Goal: Navigation & Orientation: Find specific page/section

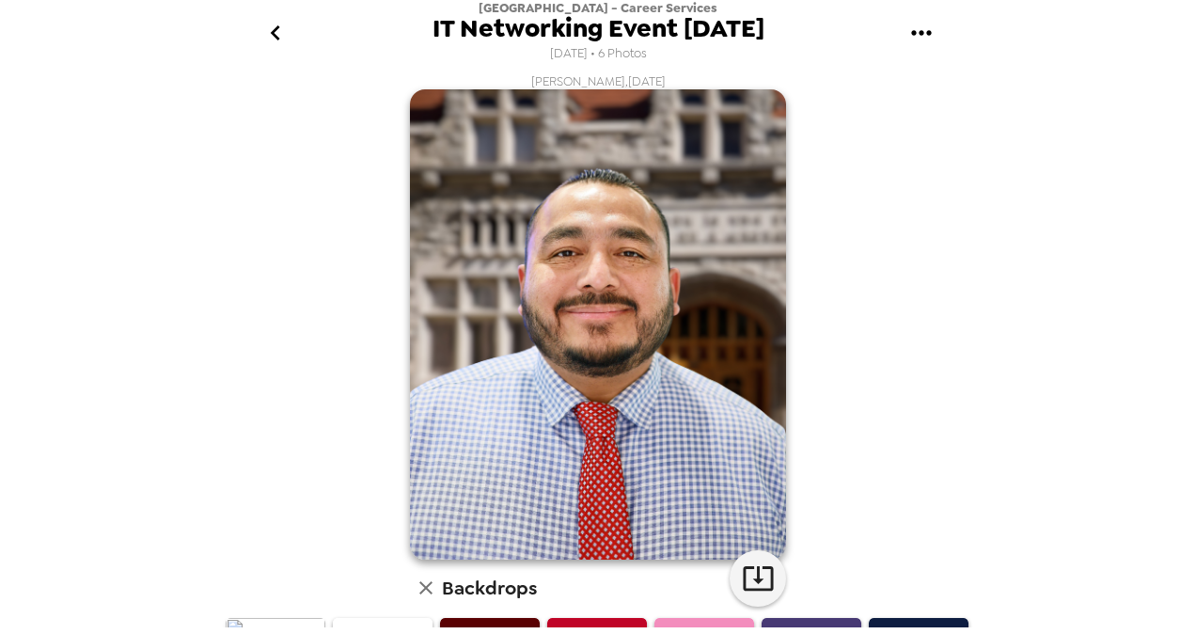
scroll to position [496, 0]
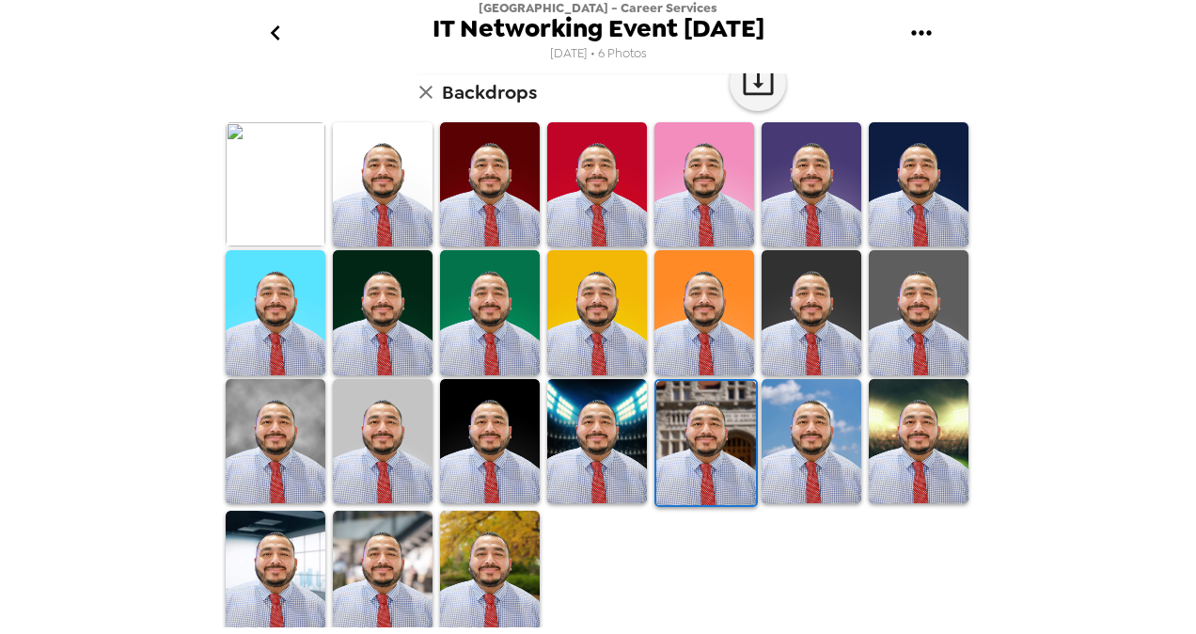
click at [293, 179] on img at bounding box center [276, 184] width 100 height 124
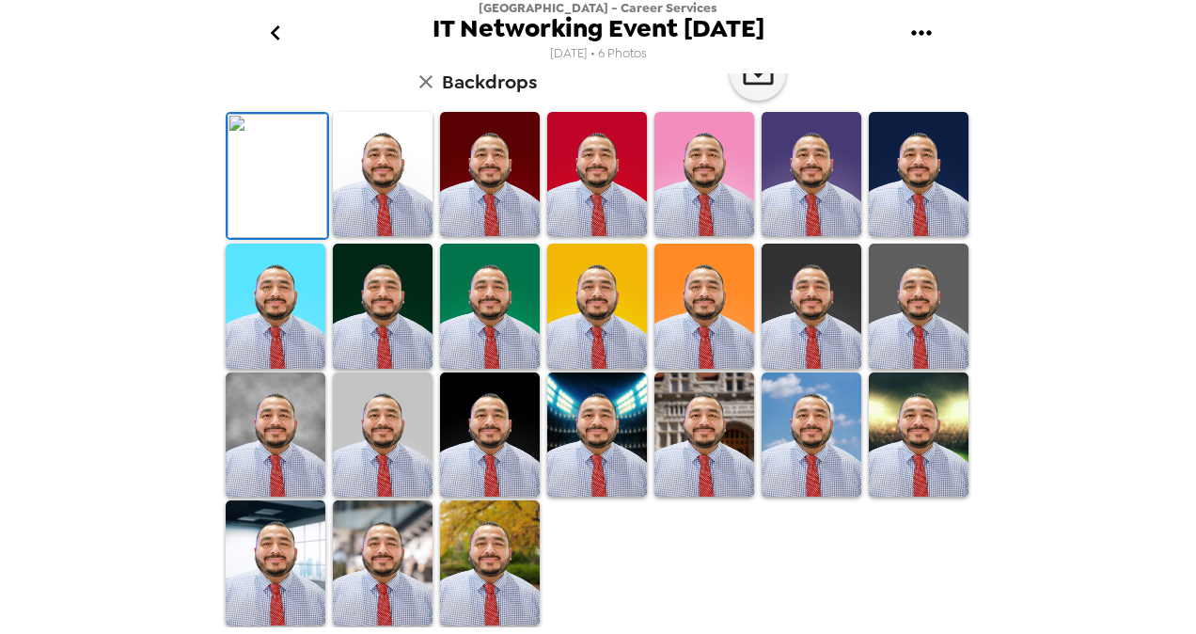
click at [293, 179] on img at bounding box center [278, 176] width 100 height 124
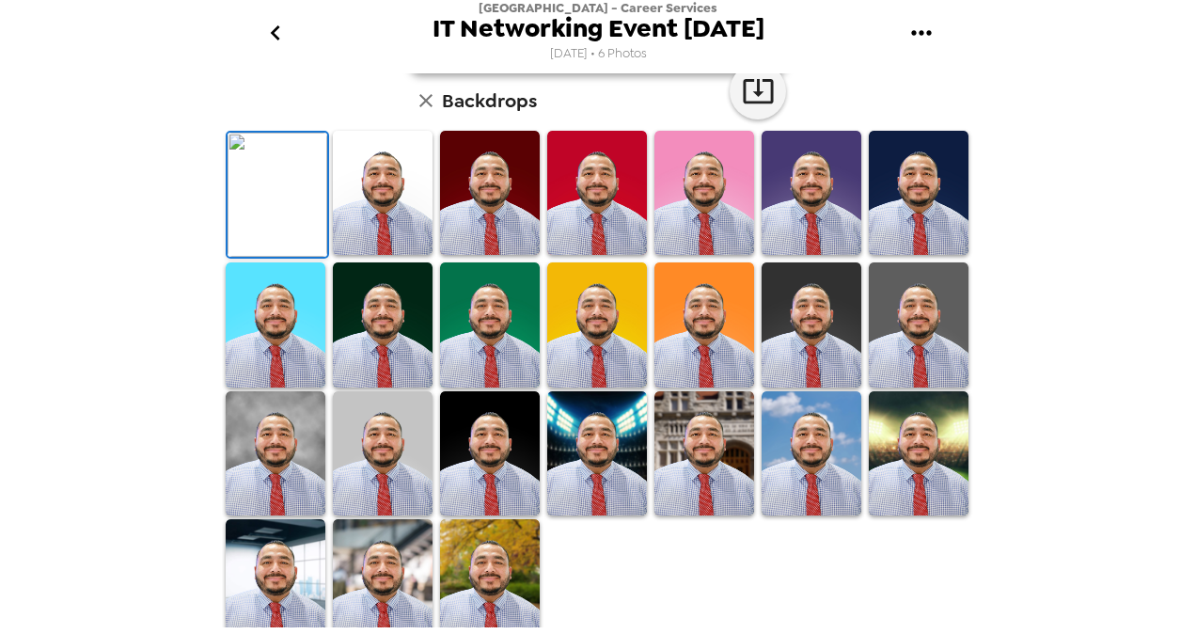
scroll to position [132, 0]
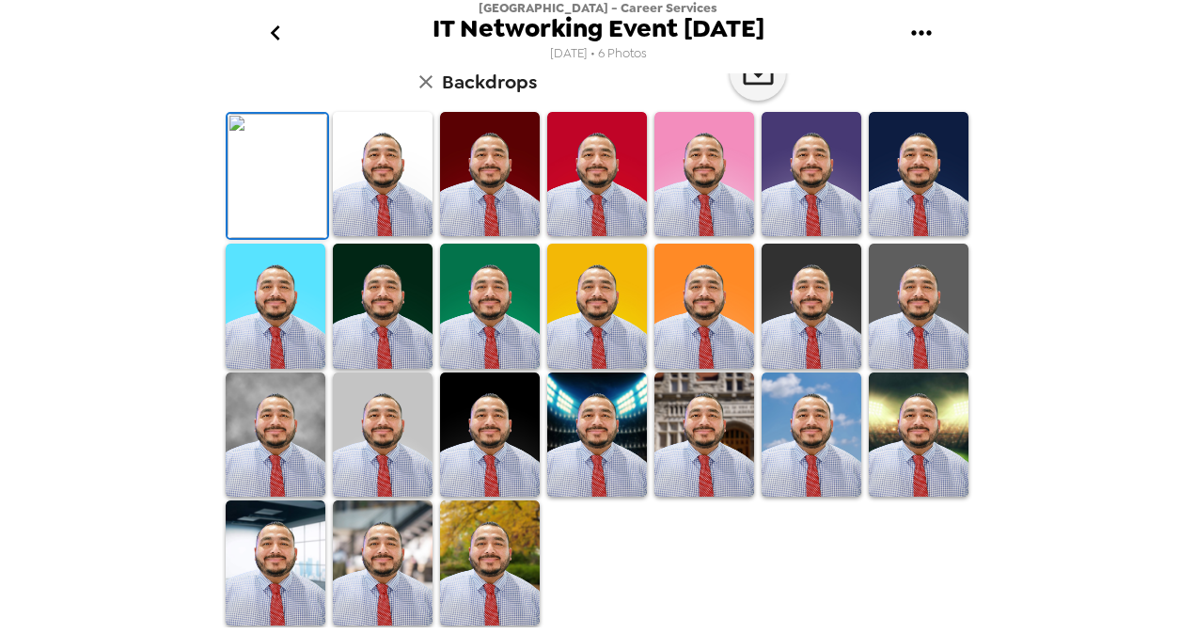
click at [363, 236] on img at bounding box center [383, 174] width 100 height 124
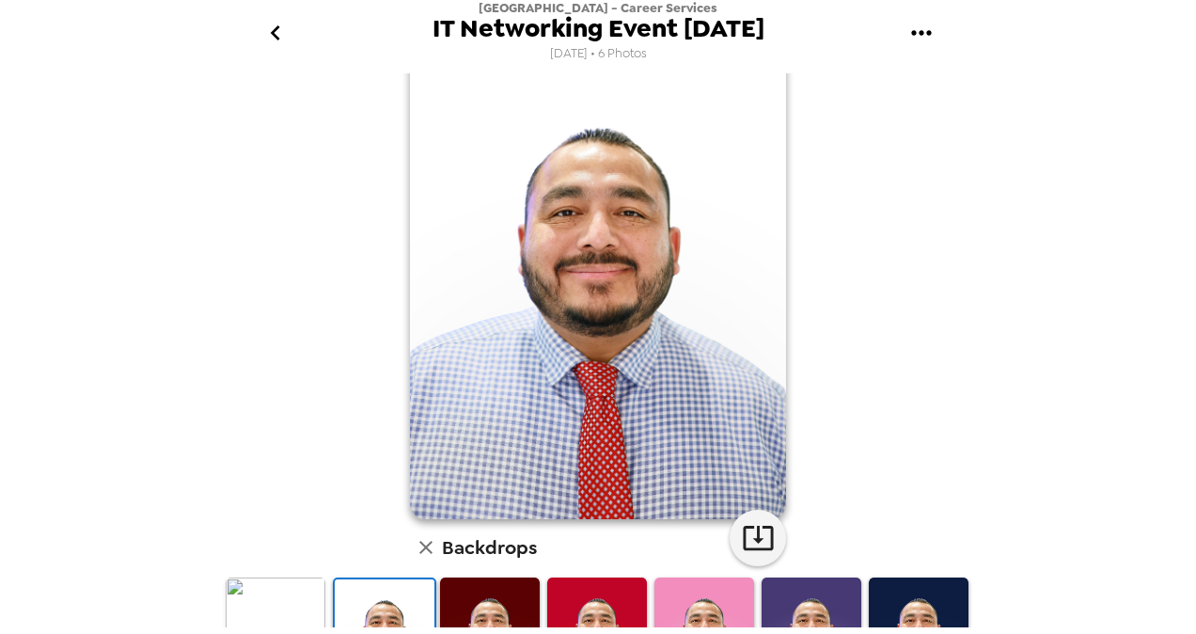
scroll to position [162, 0]
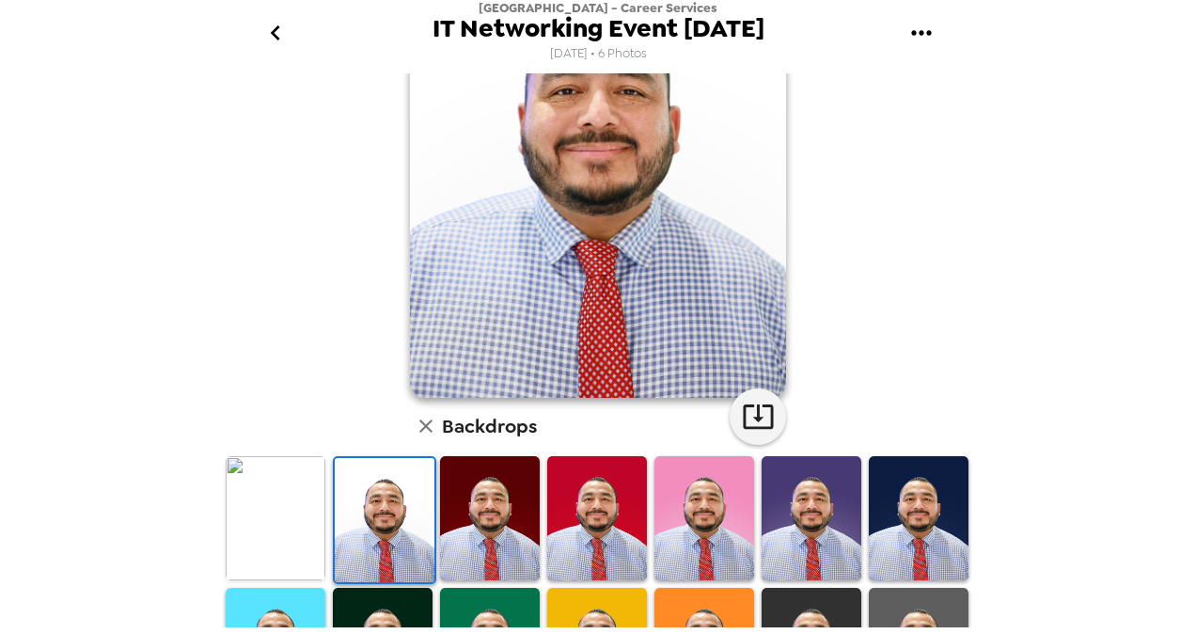
click at [474, 535] on img at bounding box center [490, 518] width 100 height 124
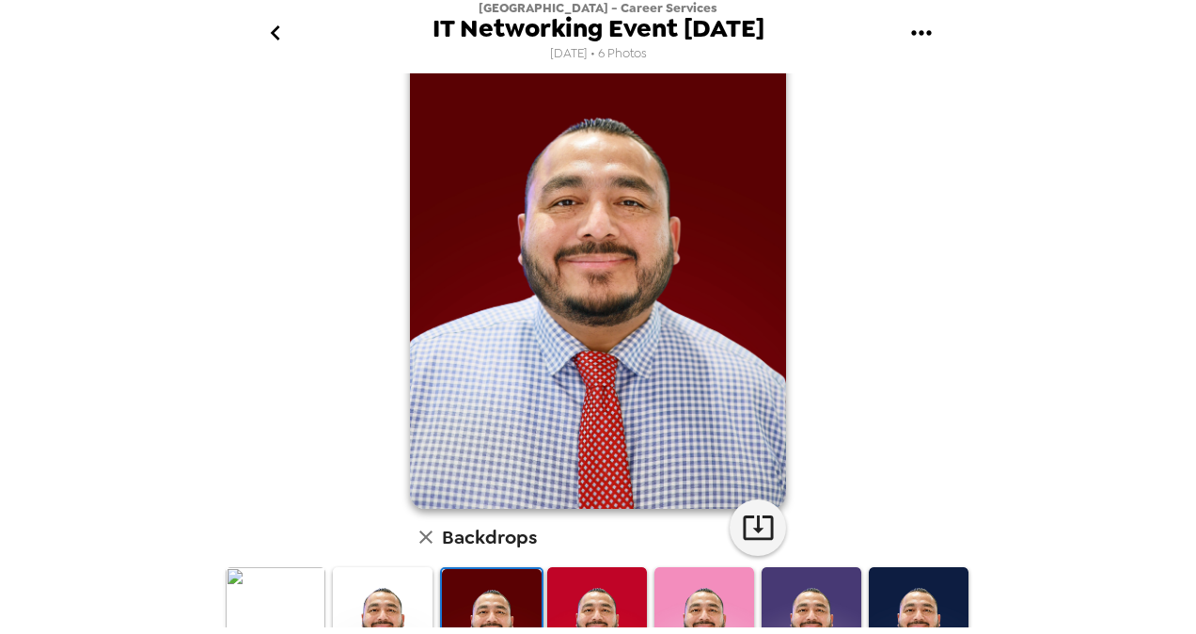
scroll to position [105, 0]
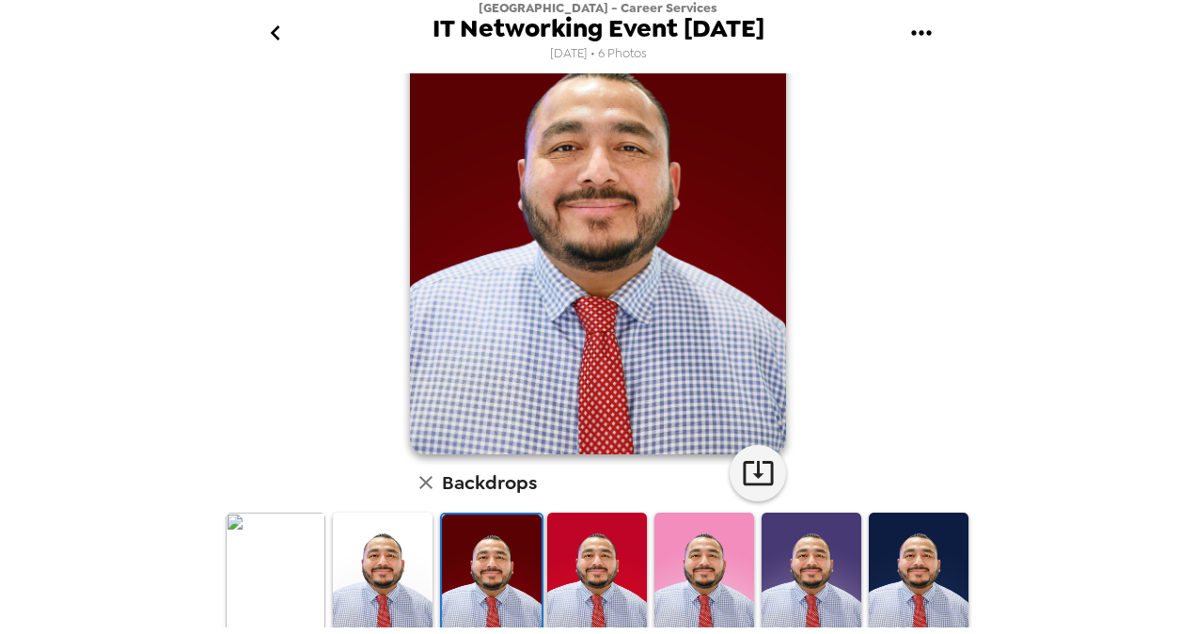
click at [359, 539] on img at bounding box center [383, 575] width 100 height 124
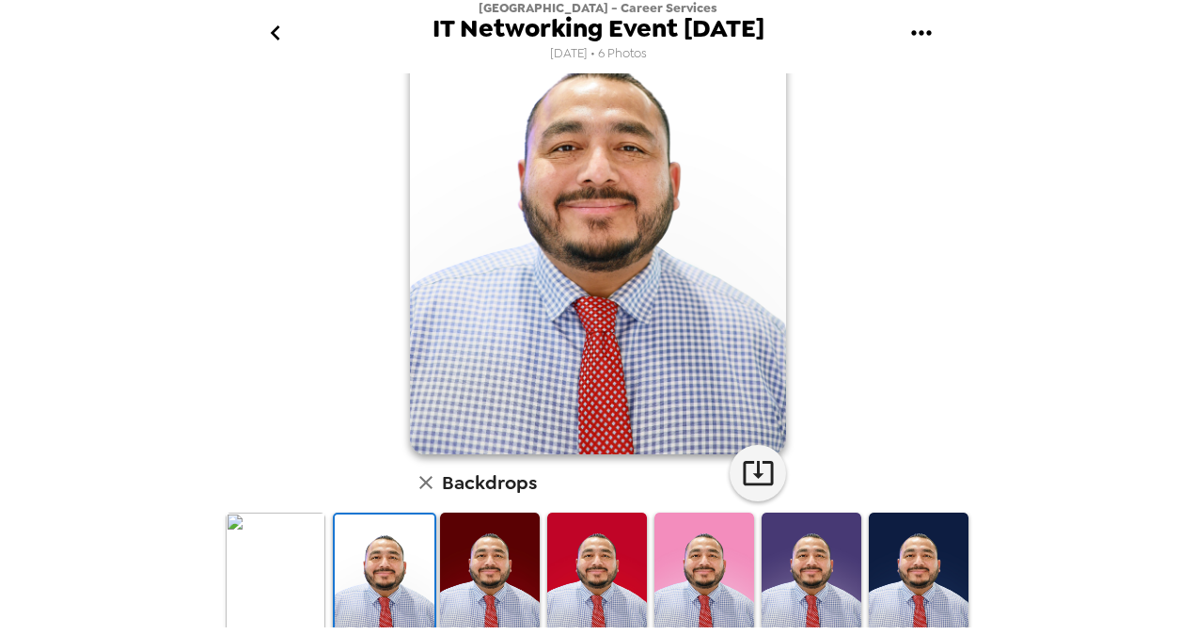
click at [400, 339] on div "[PERSON_NAME] , [DATE] Backdrops" at bounding box center [598, 498] width 752 height 1060
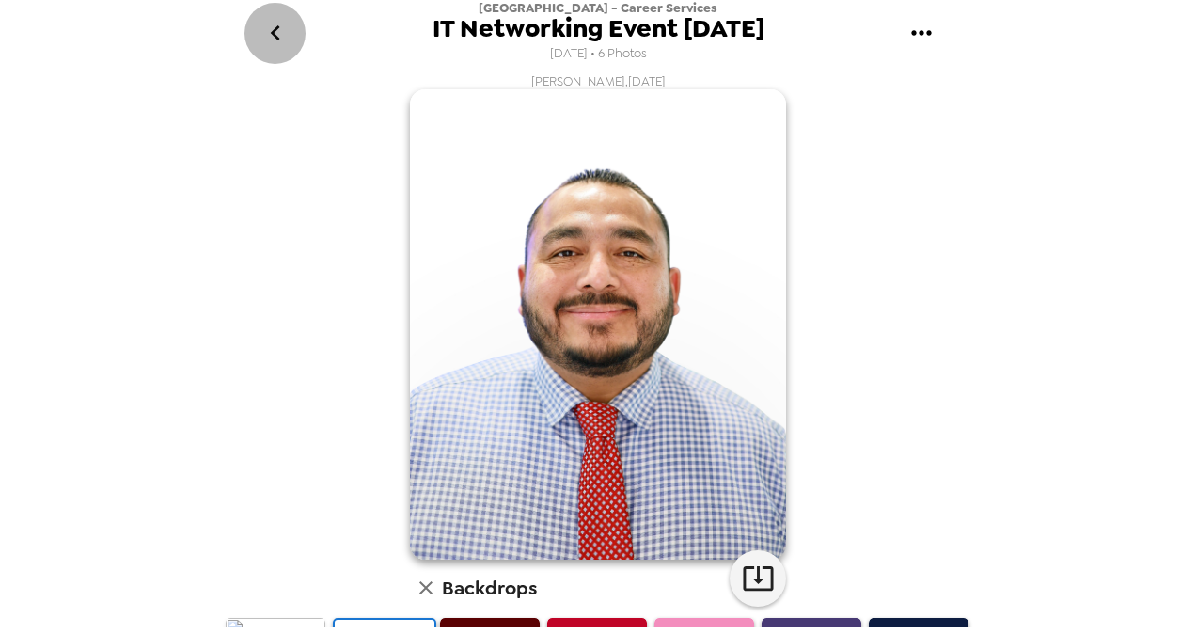
click at [282, 33] on icon "go back" at bounding box center [276, 33] width 30 height 30
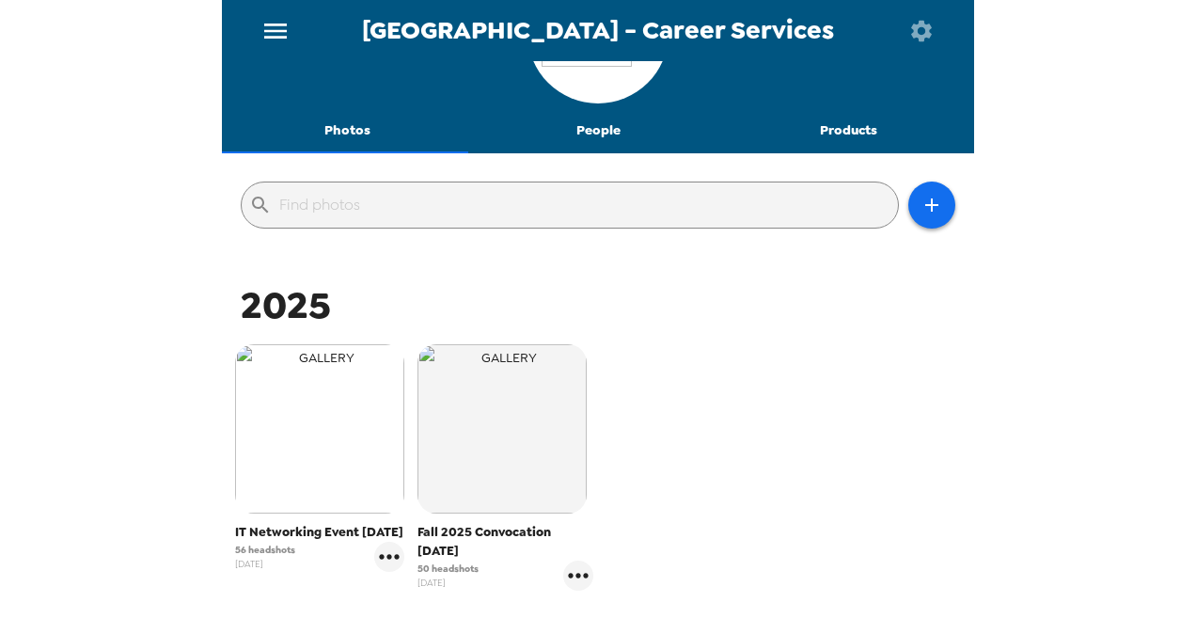
scroll to position [115, 0]
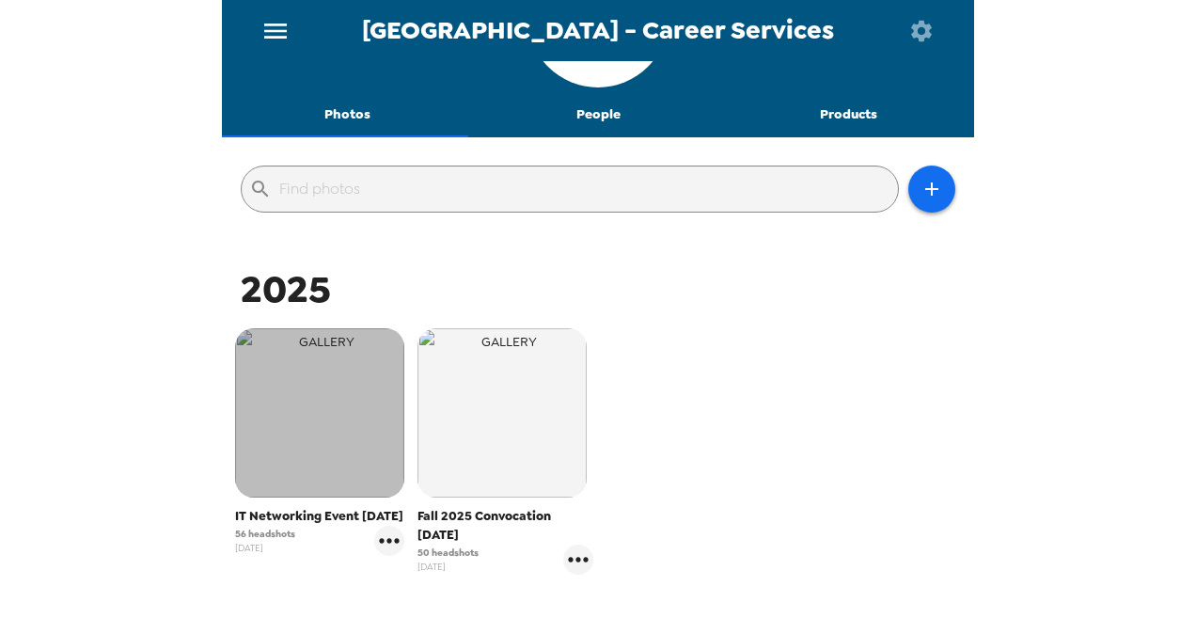
click at [304, 463] on img "button" at bounding box center [319, 412] width 169 height 169
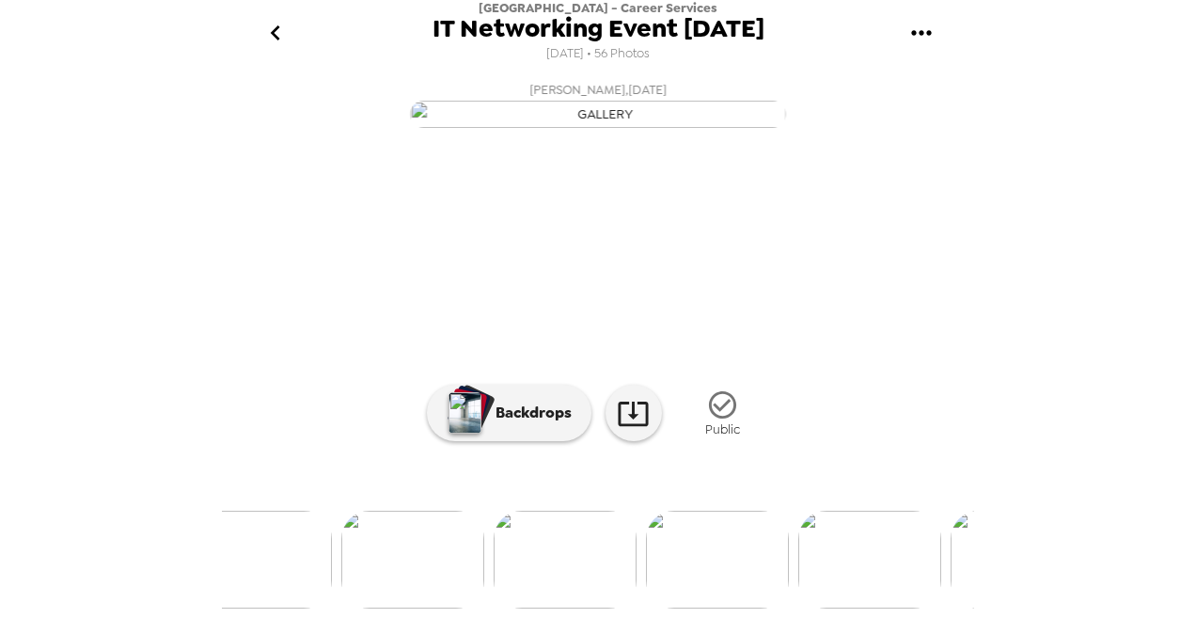
scroll to position [0, 1558]
click at [894, 553] on img at bounding box center [869, 560] width 143 height 98
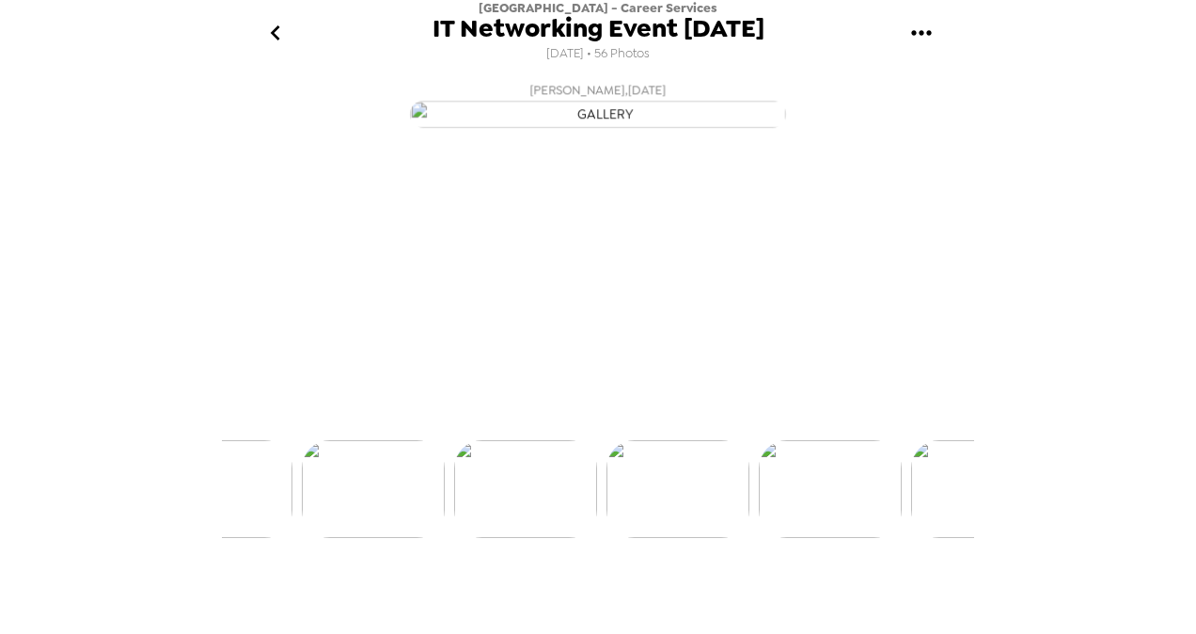
scroll to position [0, 1827]
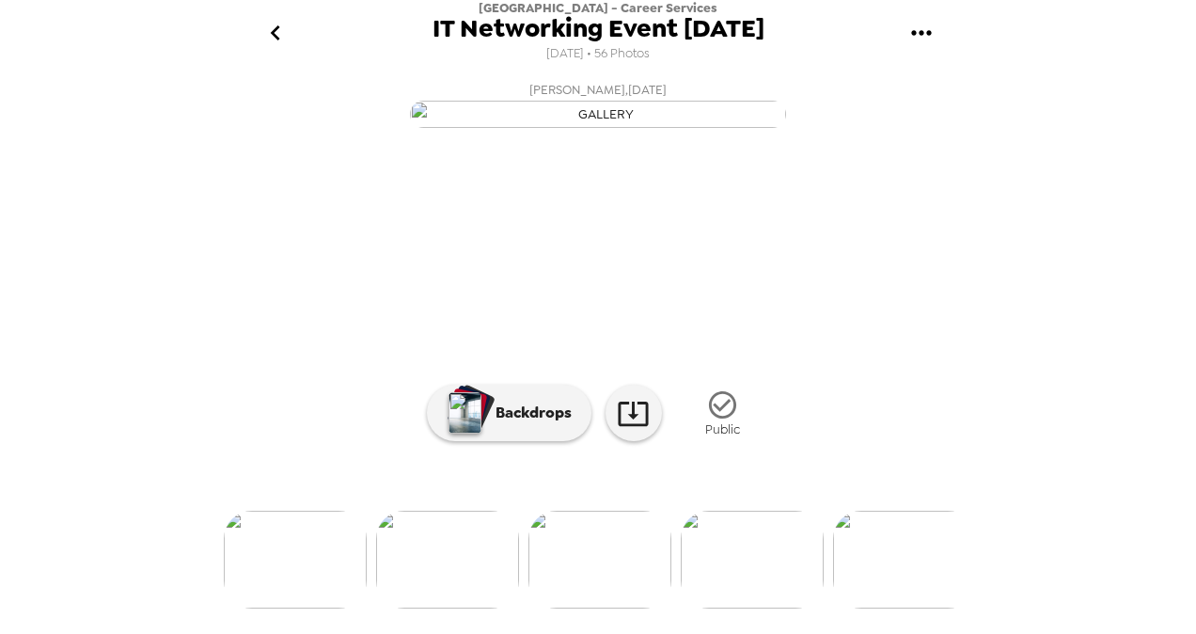
click at [524, 449] on div "Backdrops Public" at bounding box center [598, 413] width 343 height 71
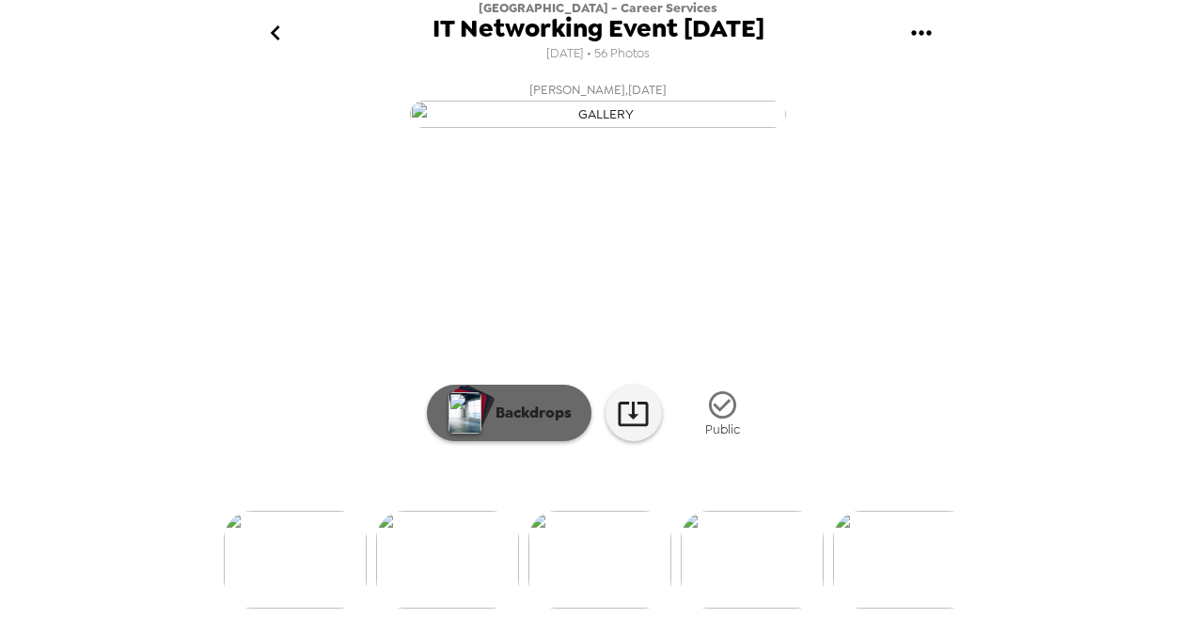
click at [519, 424] on p "Backdrops" at bounding box center [529, 413] width 86 height 23
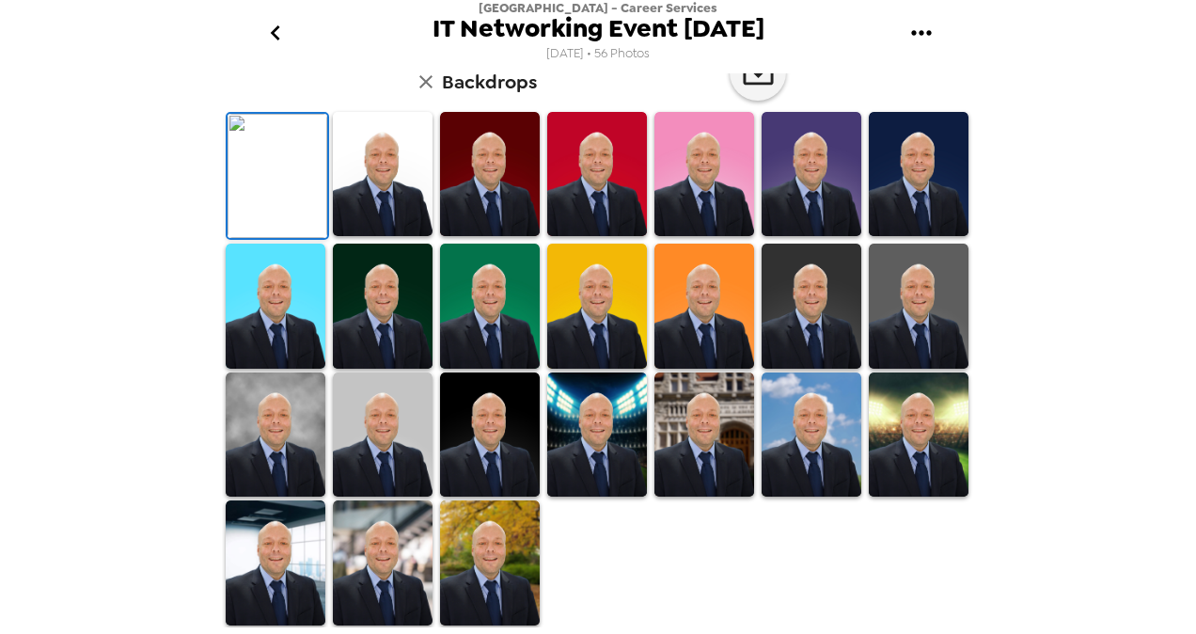
scroll to position [123, 0]
click at [363, 236] on img at bounding box center [383, 174] width 100 height 124
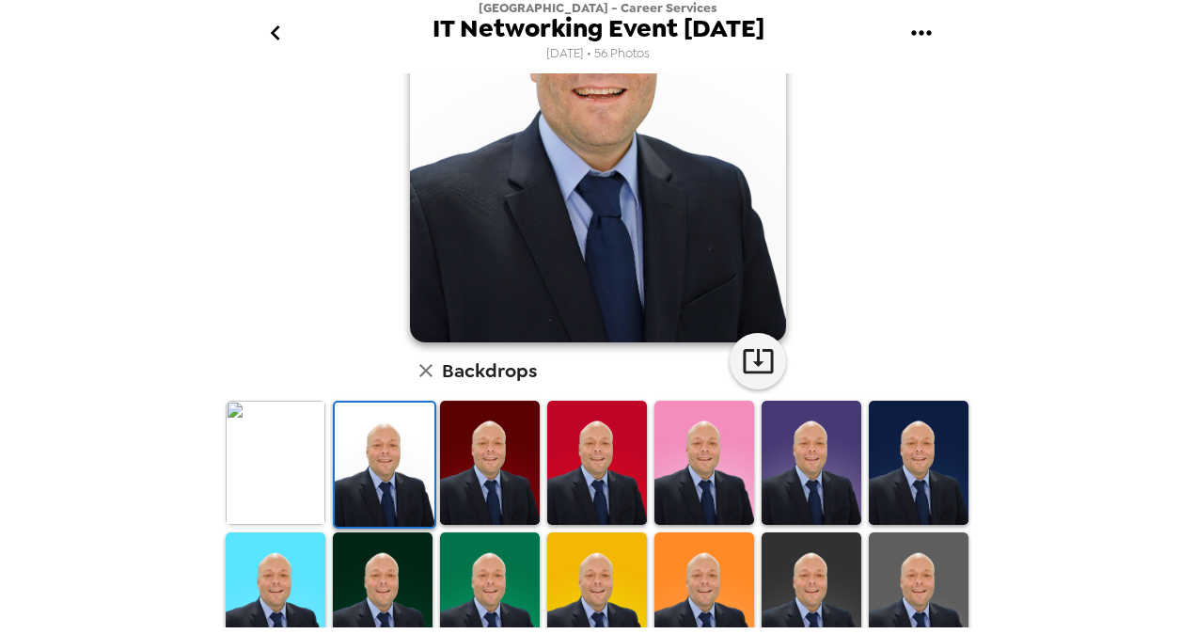
scroll to position [0, 0]
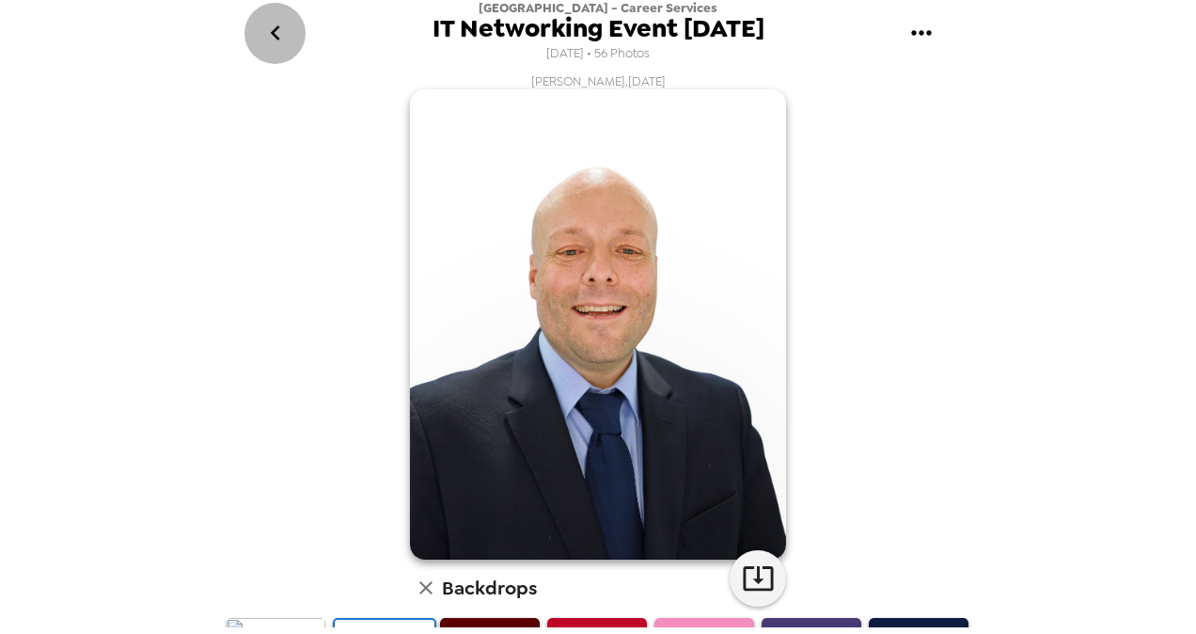
click at [279, 45] on icon "go back" at bounding box center [276, 33] width 30 height 30
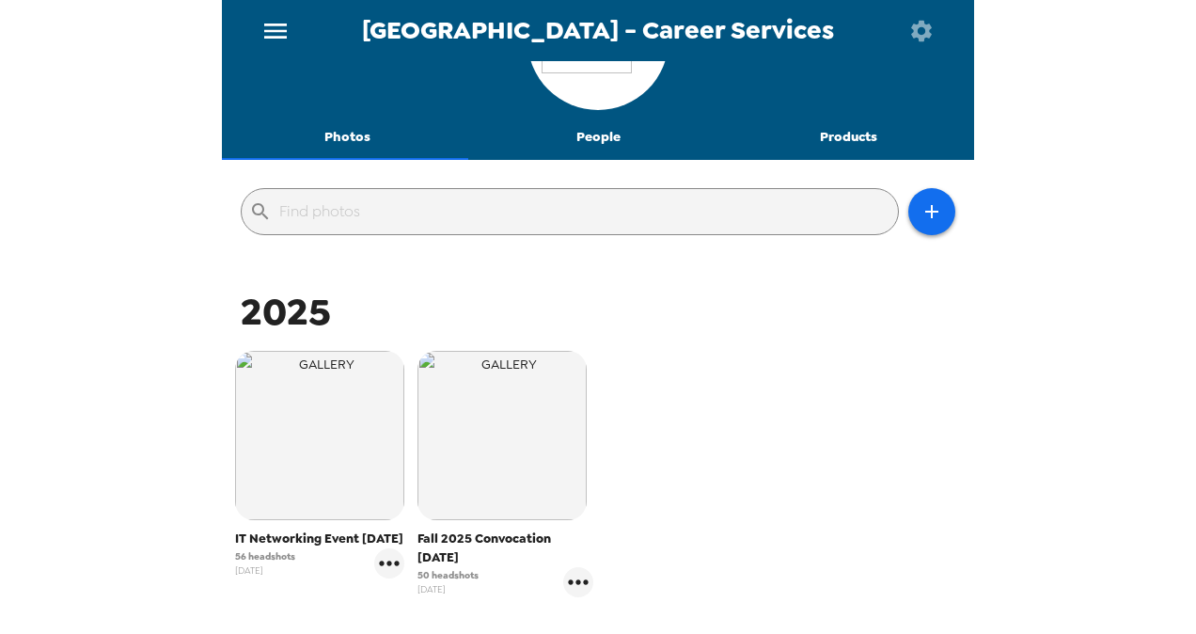
scroll to position [94, 0]
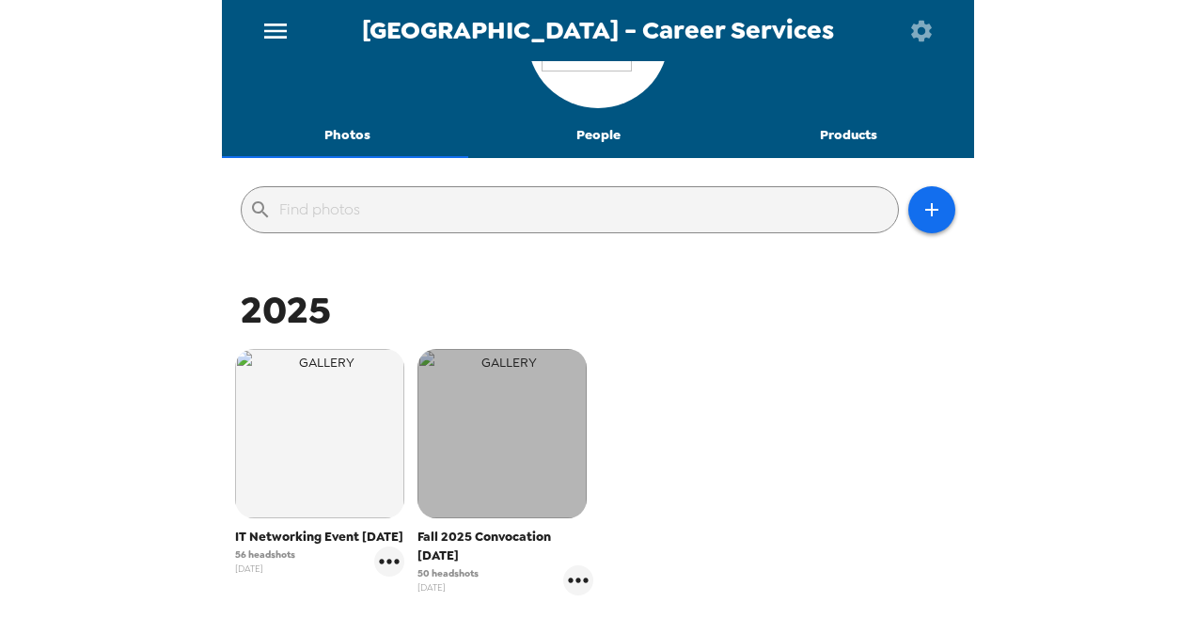
click at [534, 439] on img "button" at bounding box center [502, 433] width 169 height 169
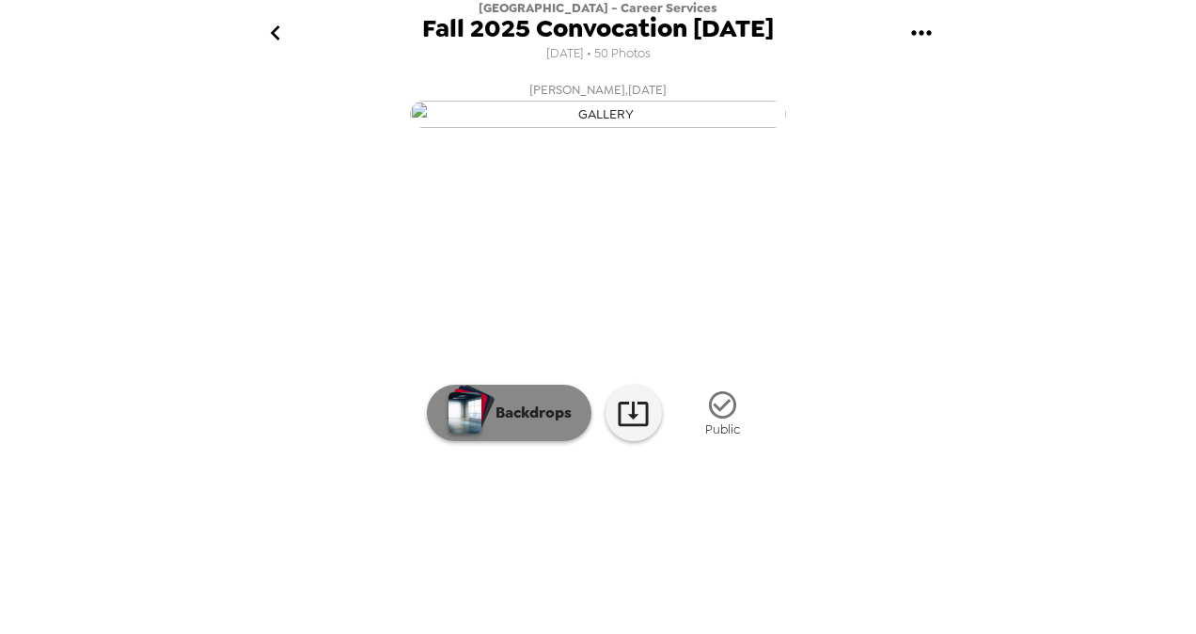
scroll to position [194, 0]
click at [505, 407] on p "Backdrops" at bounding box center [529, 413] width 86 height 23
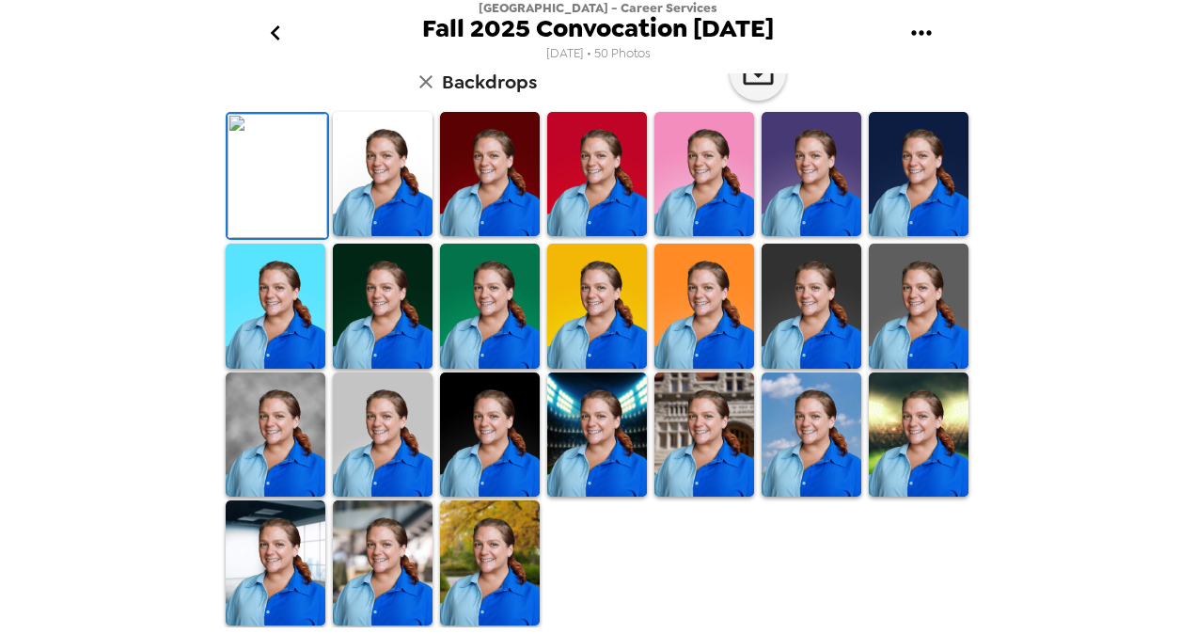
click at [346, 236] on img at bounding box center [383, 174] width 100 height 124
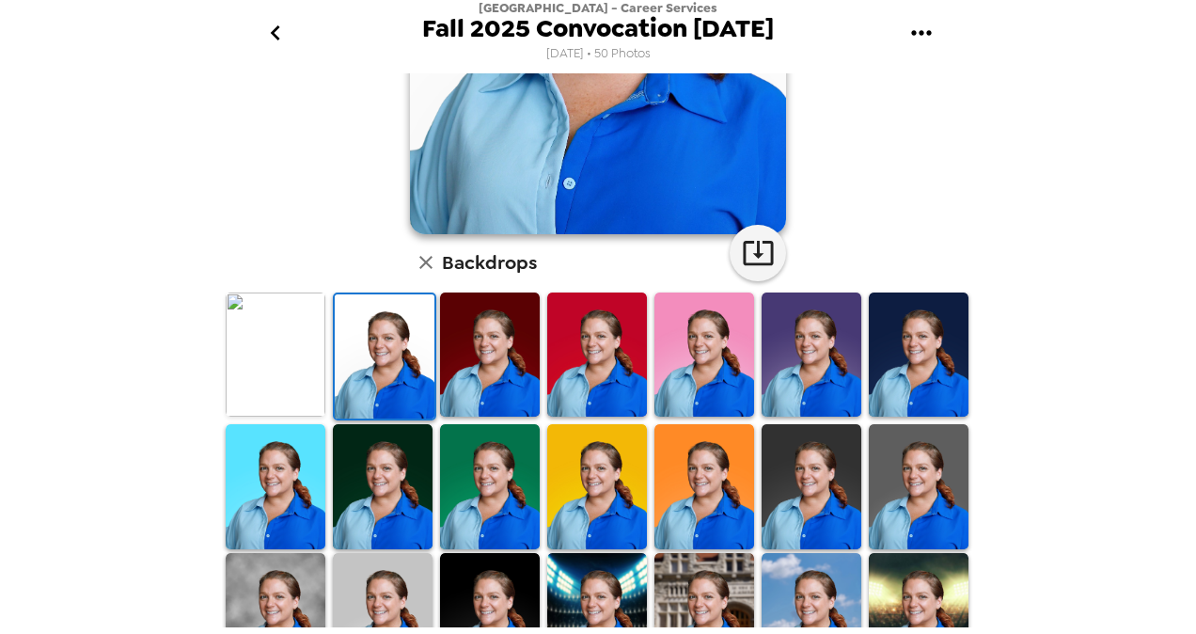
scroll to position [327, 0]
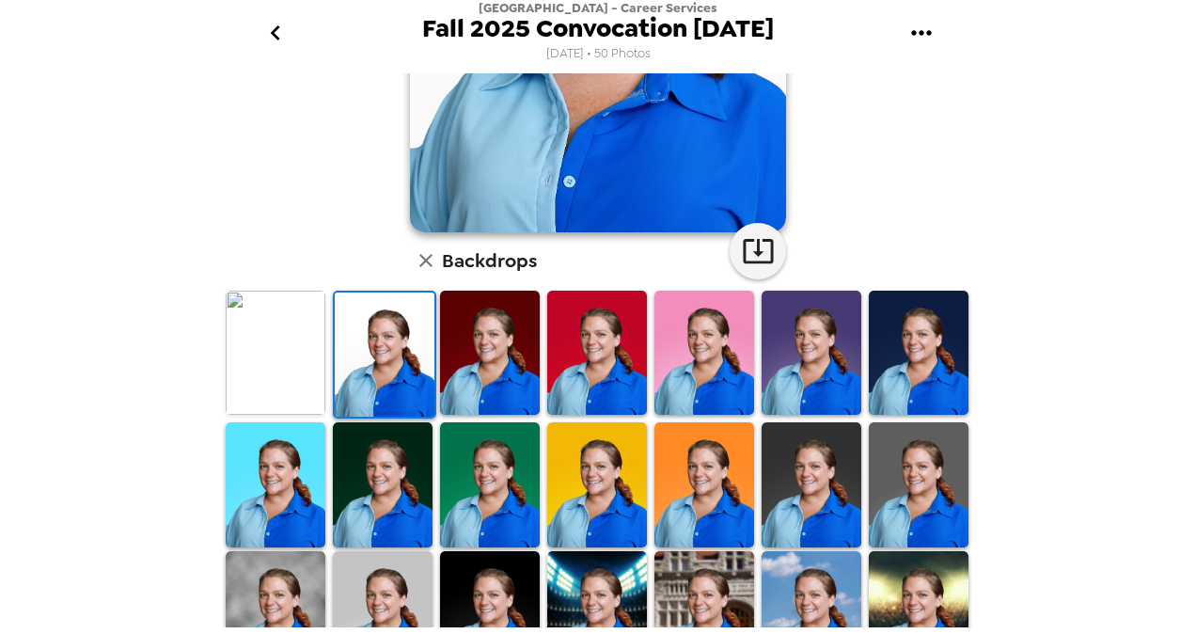
click at [569, 472] on img at bounding box center [597, 484] width 100 height 124
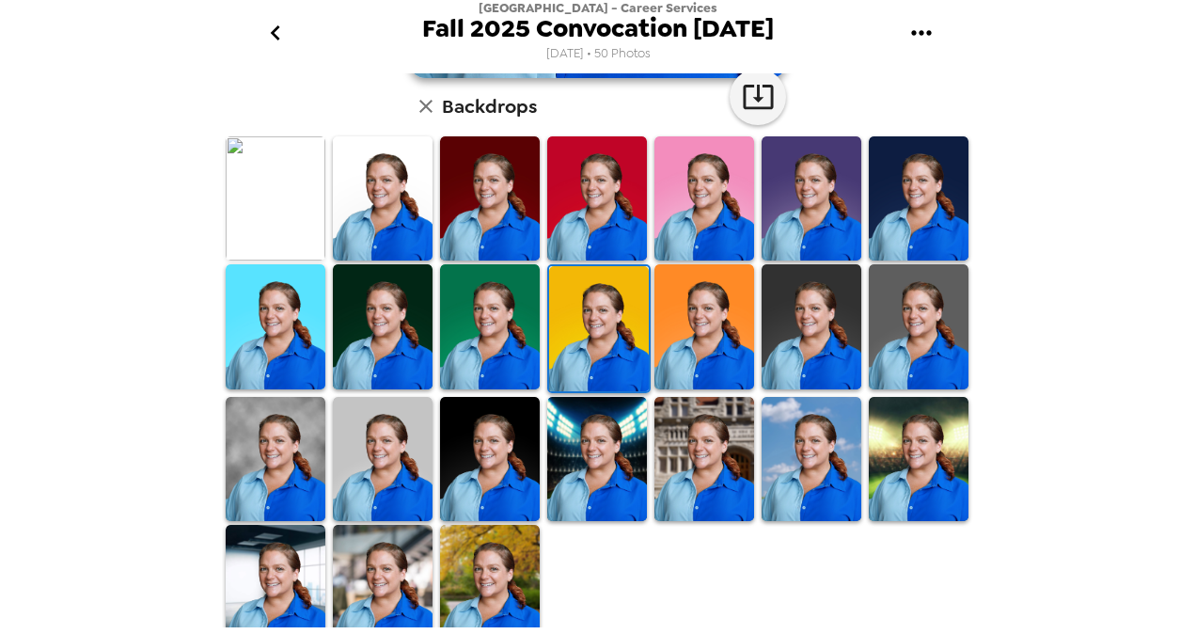
scroll to position [496, 0]
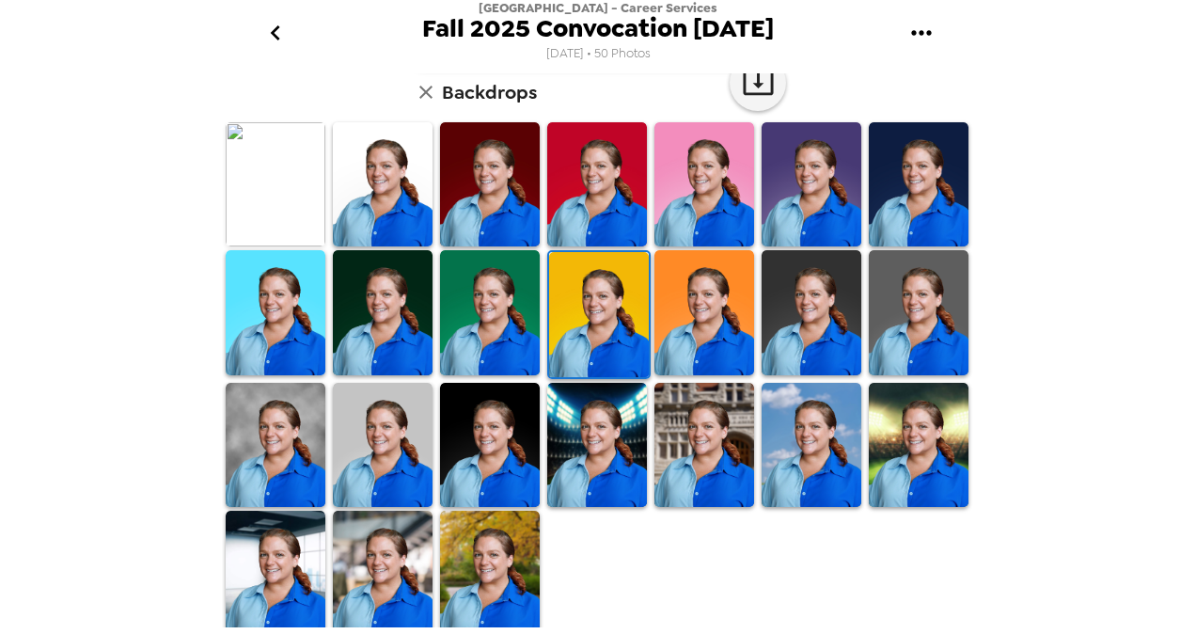
click at [488, 536] on img at bounding box center [490, 573] width 100 height 124
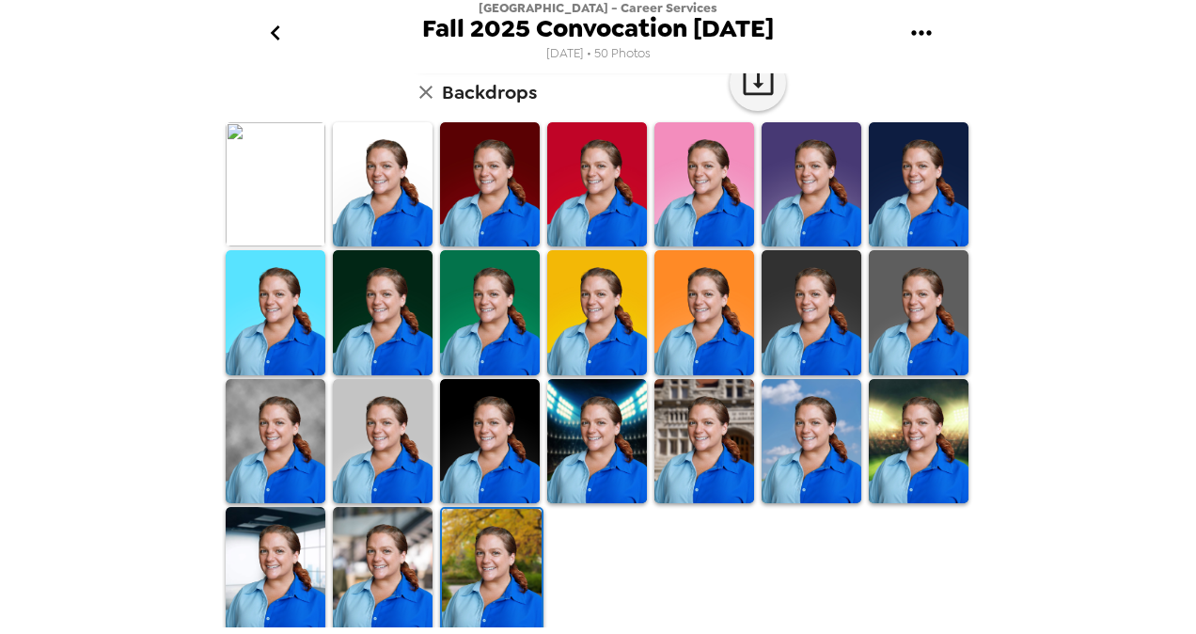
click at [356, 565] on img at bounding box center [383, 569] width 100 height 124
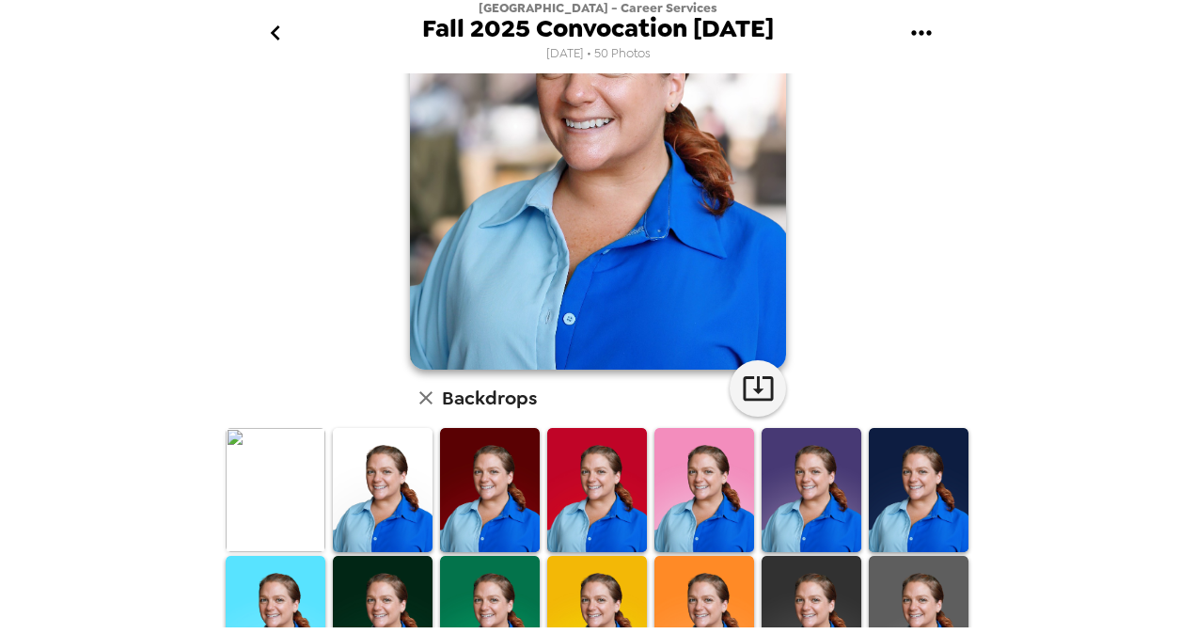
scroll to position [248, 0]
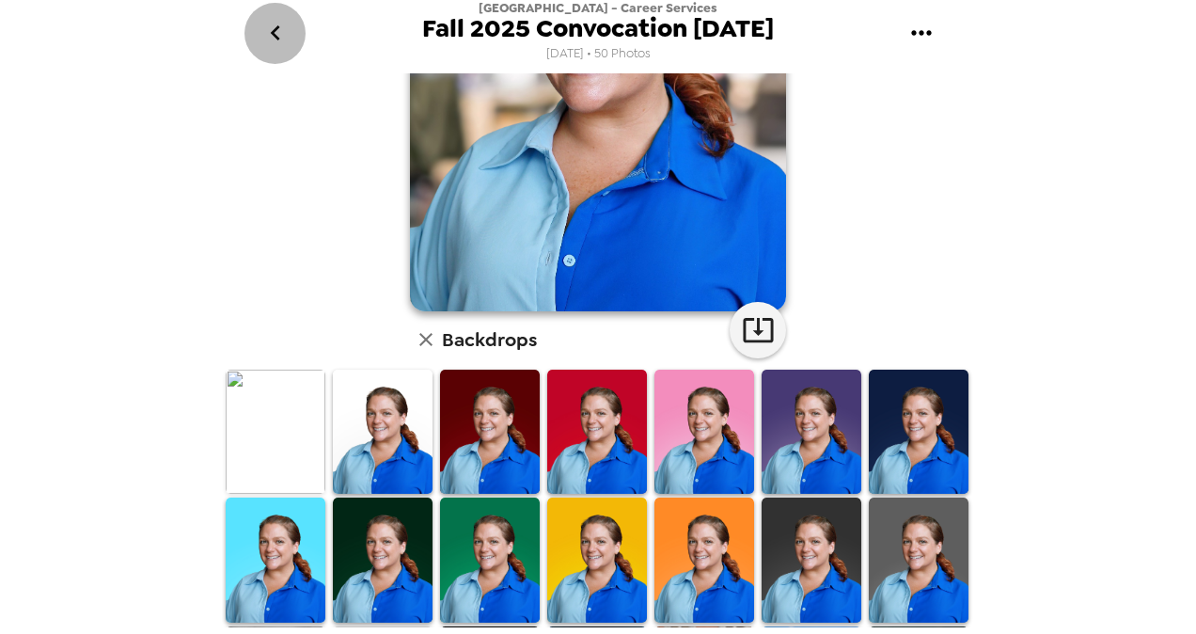
click at [278, 42] on icon "go back" at bounding box center [276, 33] width 30 height 30
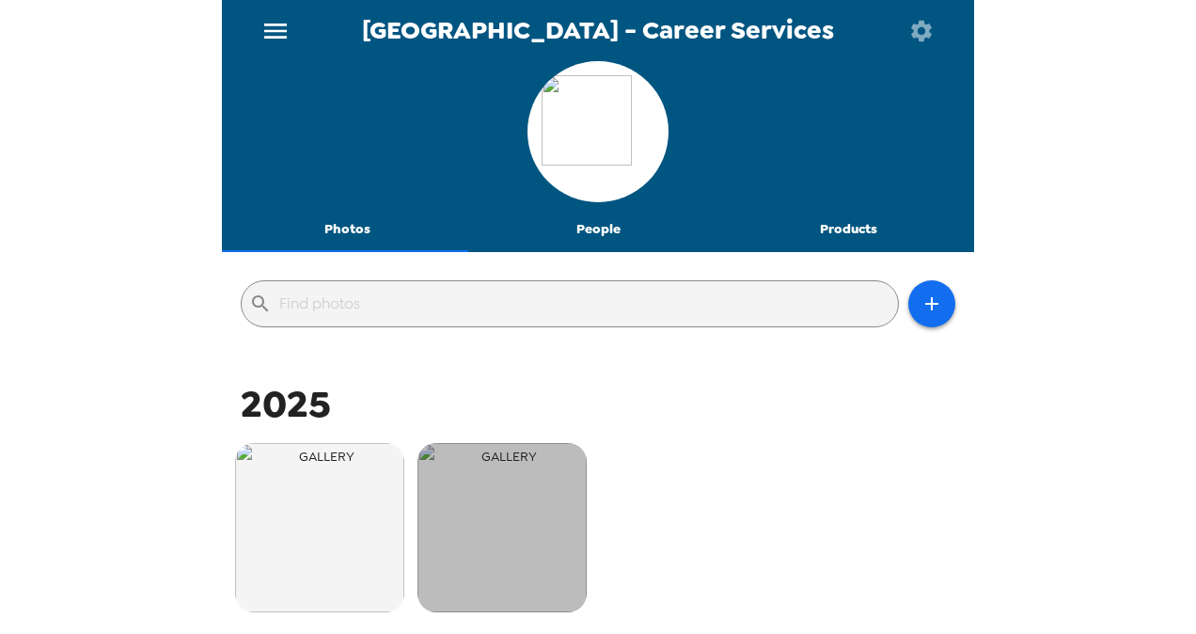
click at [502, 509] on img "button" at bounding box center [502, 527] width 169 height 169
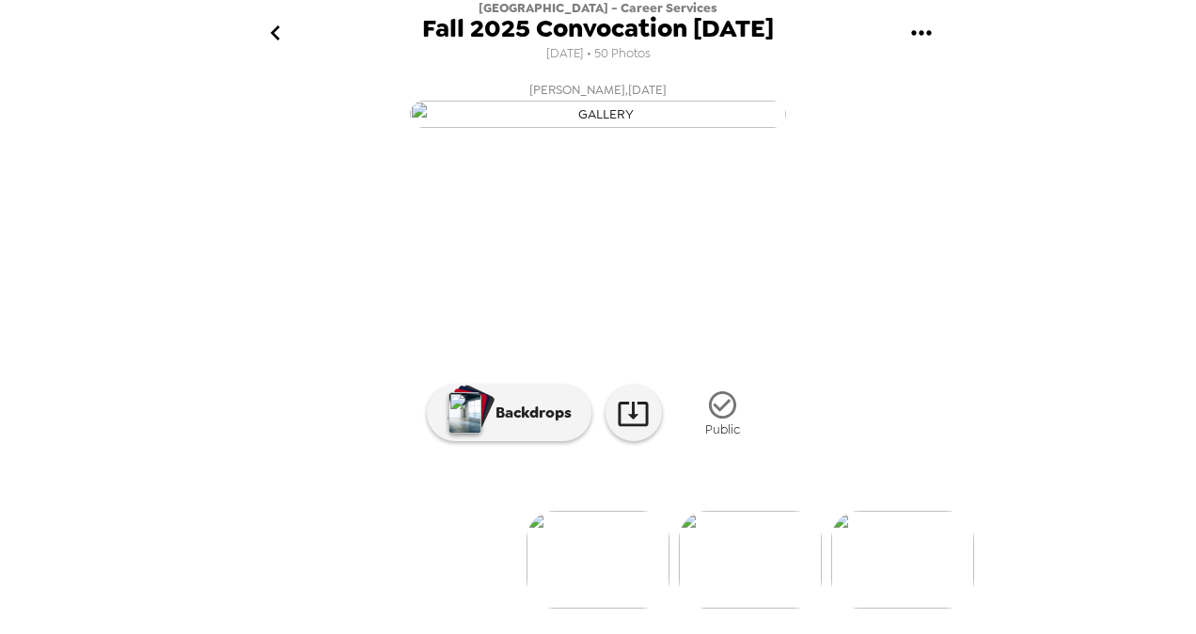
scroll to position [194, 0]
click at [271, 36] on icon "go back" at bounding box center [276, 33] width 30 height 30
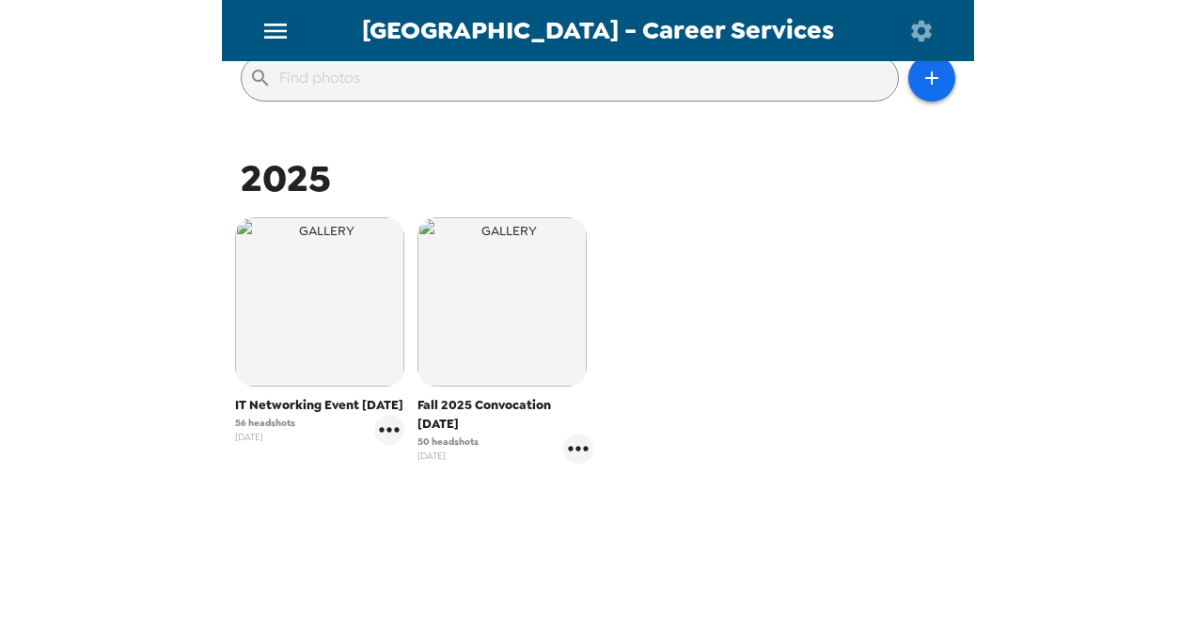
scroll to position [262, 0]
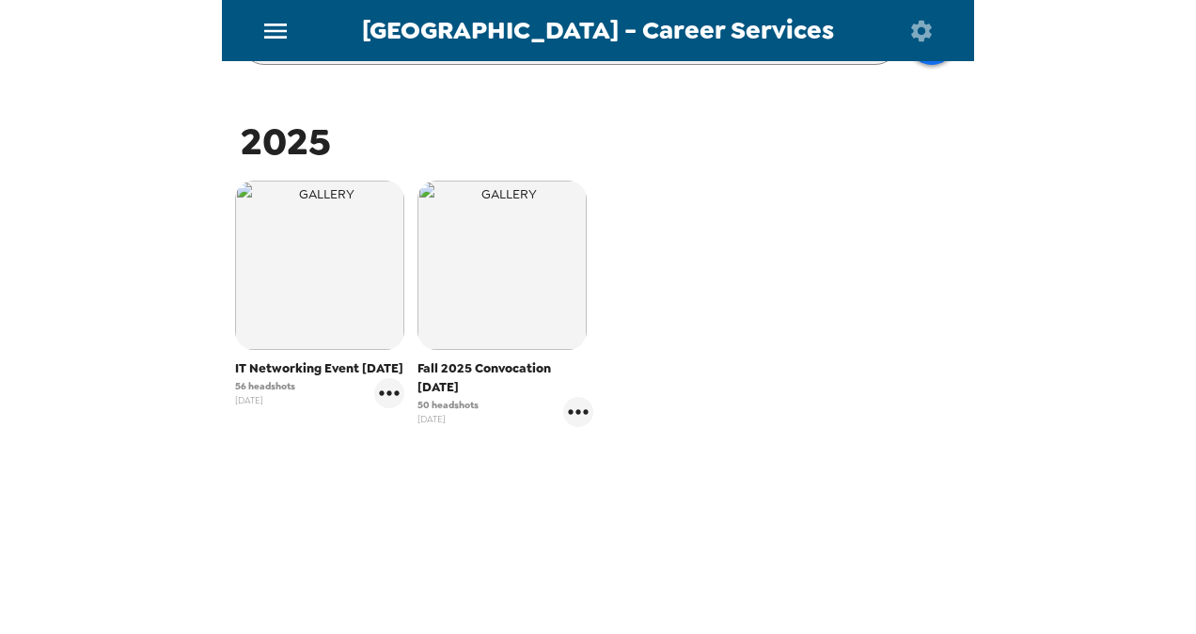
click at [448, 397] on div "50 headshots 8/8/25" at bounding box center [506, 412] width 177 height 30
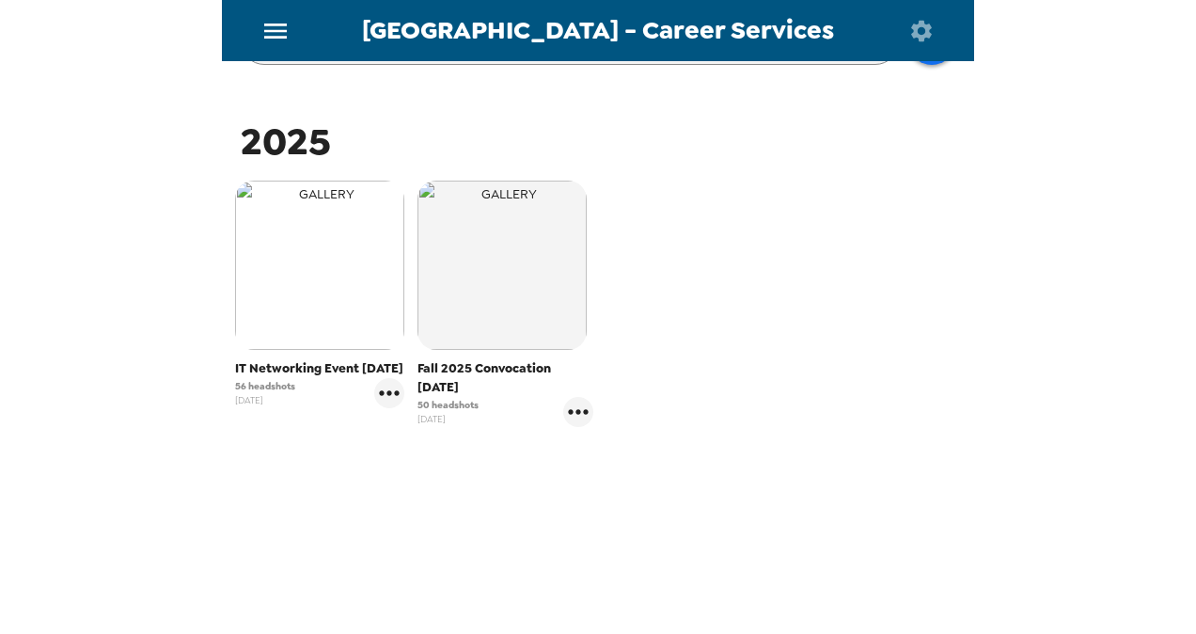
click at [329, 277] on img "button" at bounding box center [319, 265] width 169 height 169
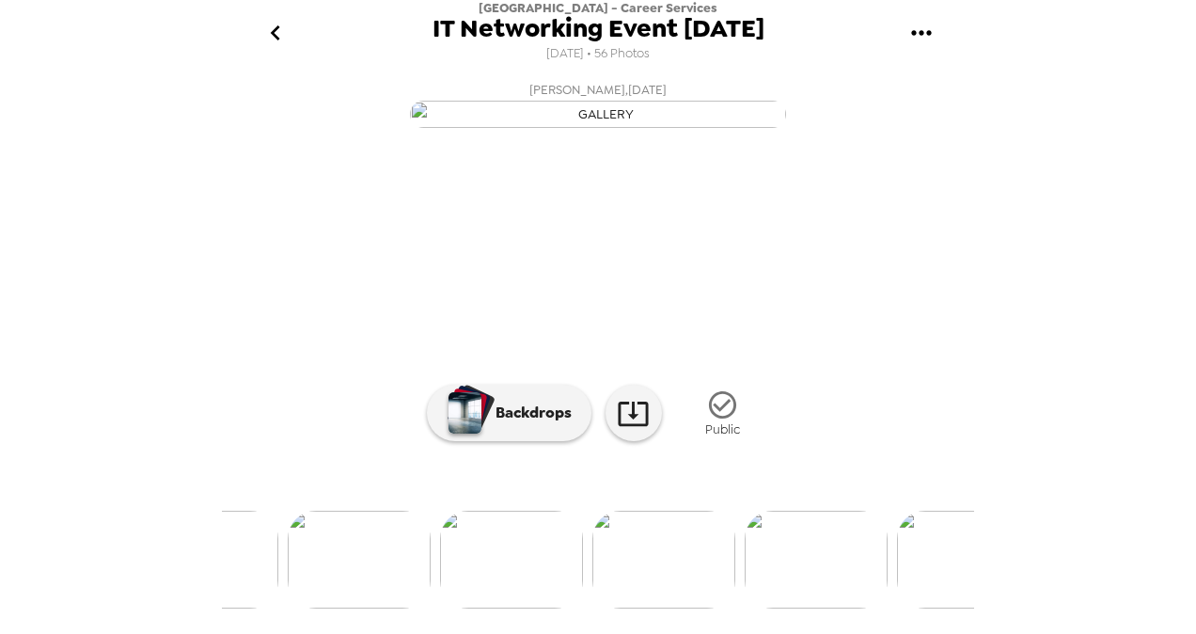
scroll to position [0, 583]
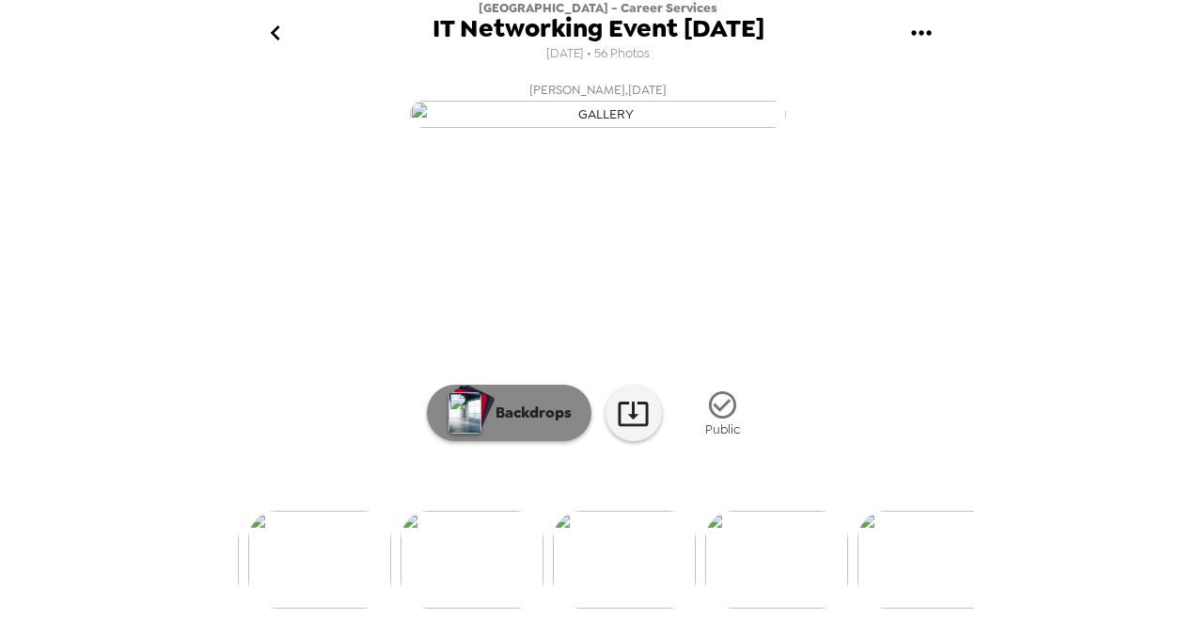
click at [499, 424] on p "Backdrops" at bounding box center [529, 413] width 86 height 23
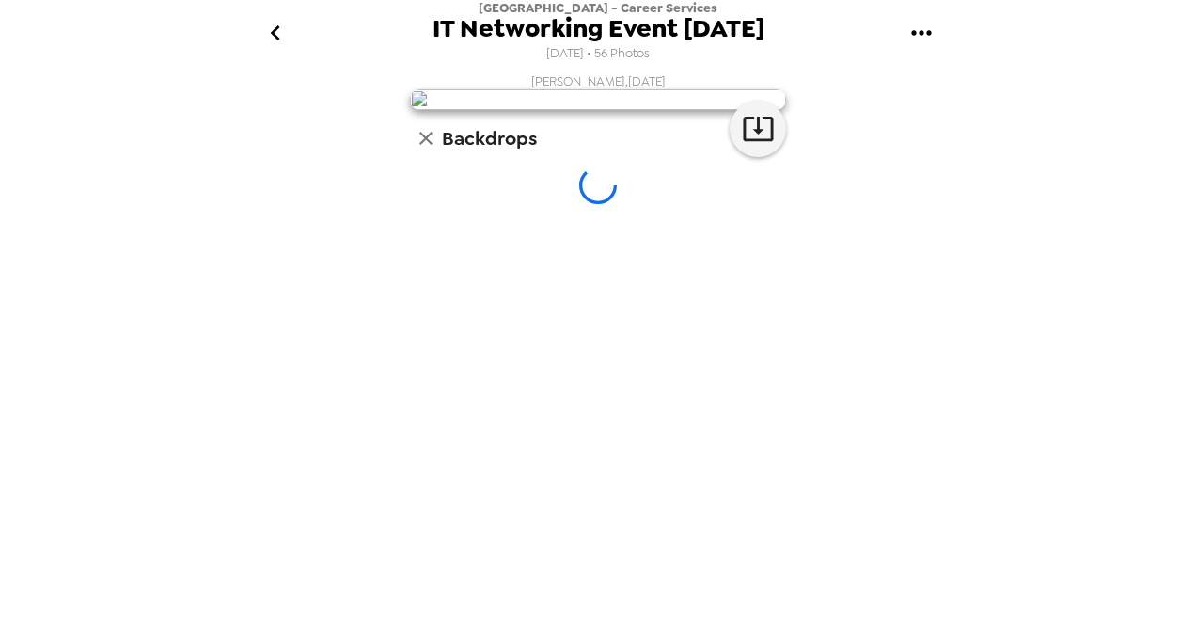
scroll to position [75, 0]
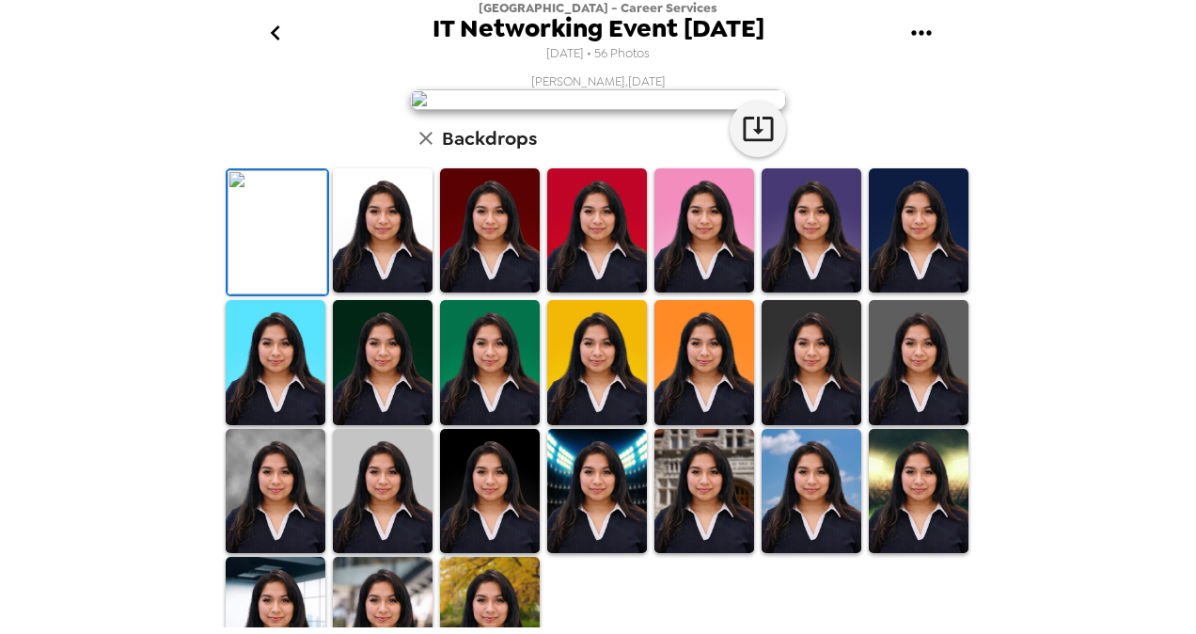
scroll to position [496, 0]
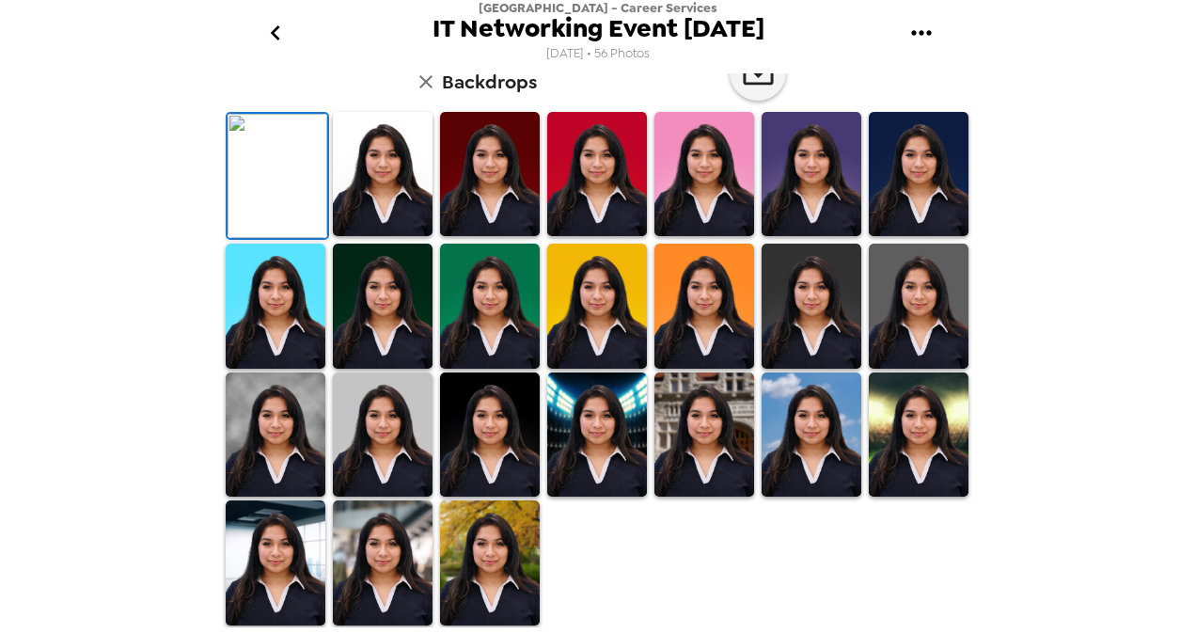
click at [400, 546] on img at bounding box center [383, 562] width 100 height 124
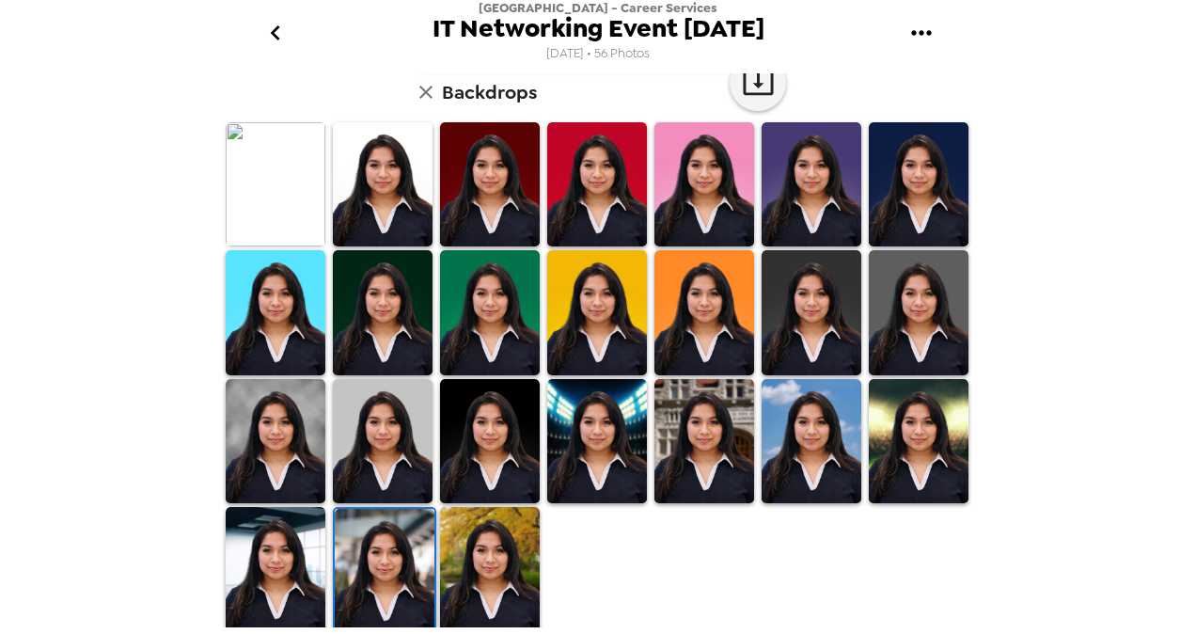
click at [1166, 305] on div "Wake Tech Community College - Career Services IT Networking Event 10/14/25 10/9…" at bounding box center [598, 317] width 1196 height 634
click at [507, 576] on img at bounding box center [490, 569] width 100 height 124
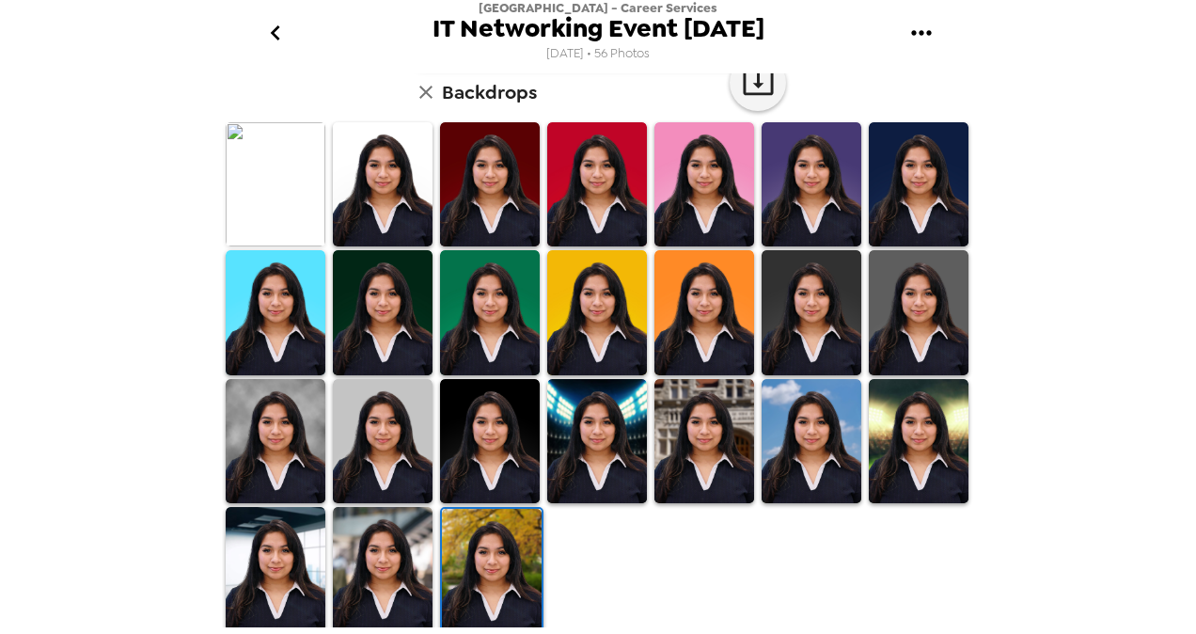
click at [249, 450] on img at bounding box center [276, 441] width 100 height 124
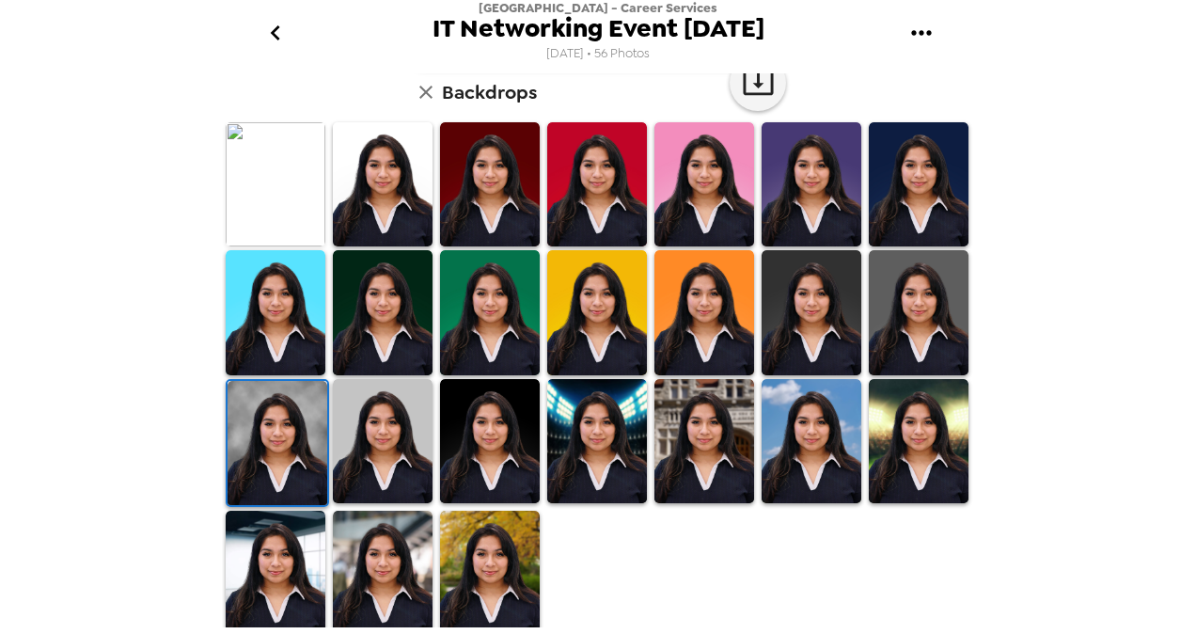
scroll to position [0, 0]
